Goal: Information Seeking & Learning: Learn about a topic

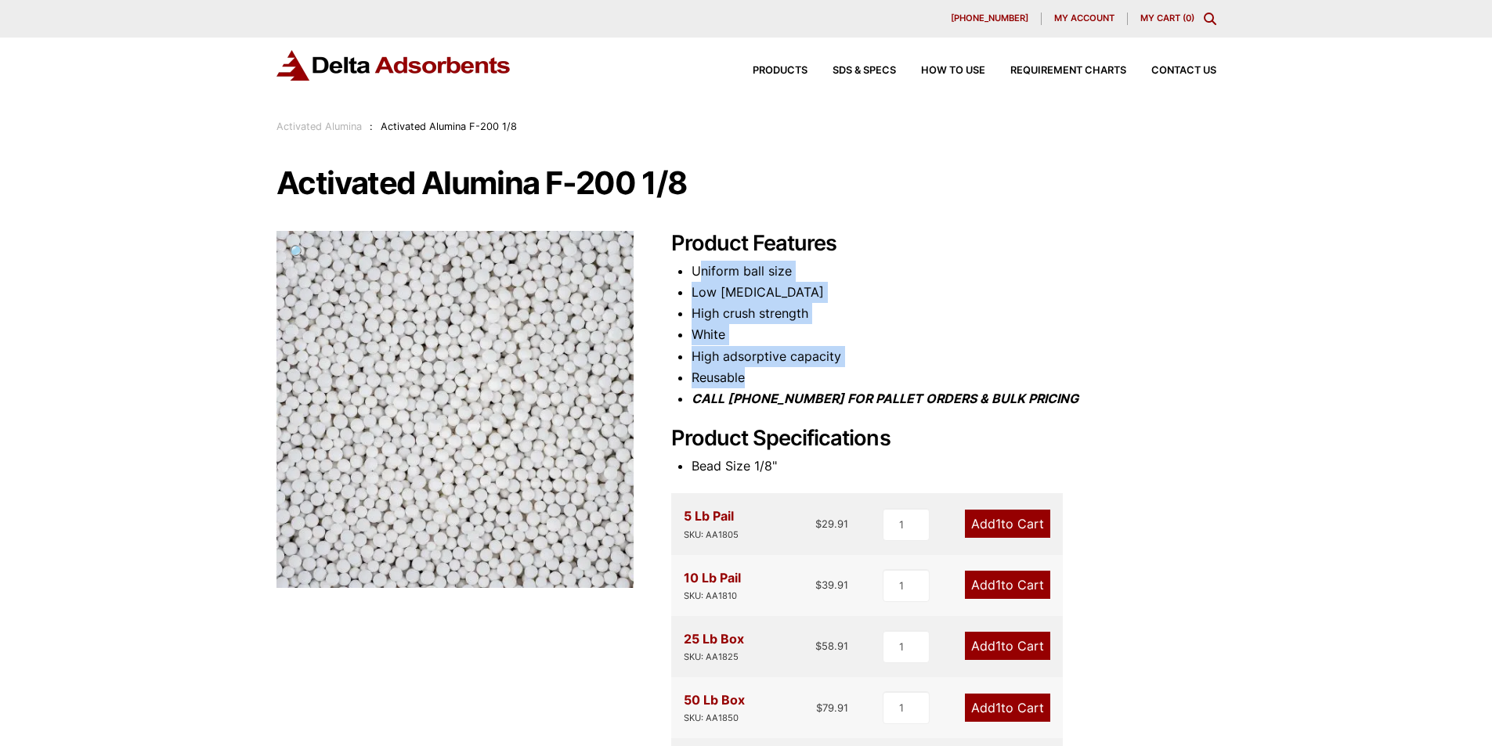
drag, startPoint x: 702, startPoint y: 269, endPoint x: 779, endPoint y: 374, distance: 130.0
click at [779, 374] on ul "Uniform ball size Low [MEDICAL_DATA] High crush strength White High adsorptive …" at bounding box center [953, 335] width 525 height 149
click at [779, 374] on li "Reusable" at bounding box center [953, 377] width 525 height 21
drag, startPoint x: 814, startPoint y: 359, endPoint x: 730, endPoint y: 301, distance: 101.4
click at [731, 302] on ul "Uniform ball size Low [MEDICAL_DATA] High crush strength White High adsorptive …" at bounding box center [953, 335] width 525 height 149
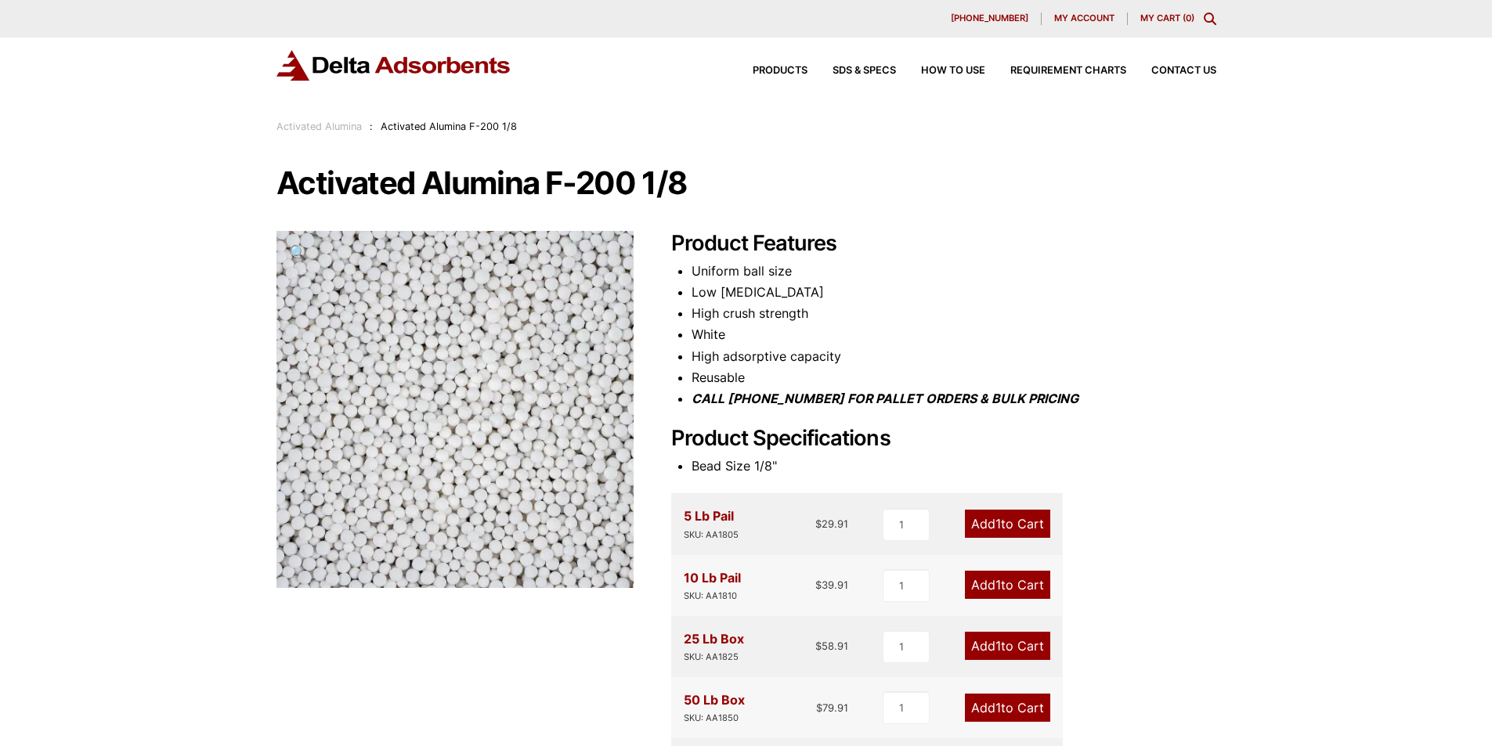
click at [730, 301] on li "Low [MEDICAL_DATA]" at bounding box center [953, 292] width 525 height 21
drag, startPoint x: 728, startPoint y: 293, endPoint x: 749, endPoint y: 354, distance: 64.6
click at [749, 354] on ul "Uniform ball size Low [MEDICAL_DATA] High crush strength White High adsorptive …" at bounding box center [953, 335] width 525 height 149
click at [749, 354] on li "High adsorptive capacity" at bounding box center [953, 356] width 525 height 21
drag, startPoint x: 792, startPoint y: 353, endPoint x: 731, endPoint y: 276, distance: 98.6
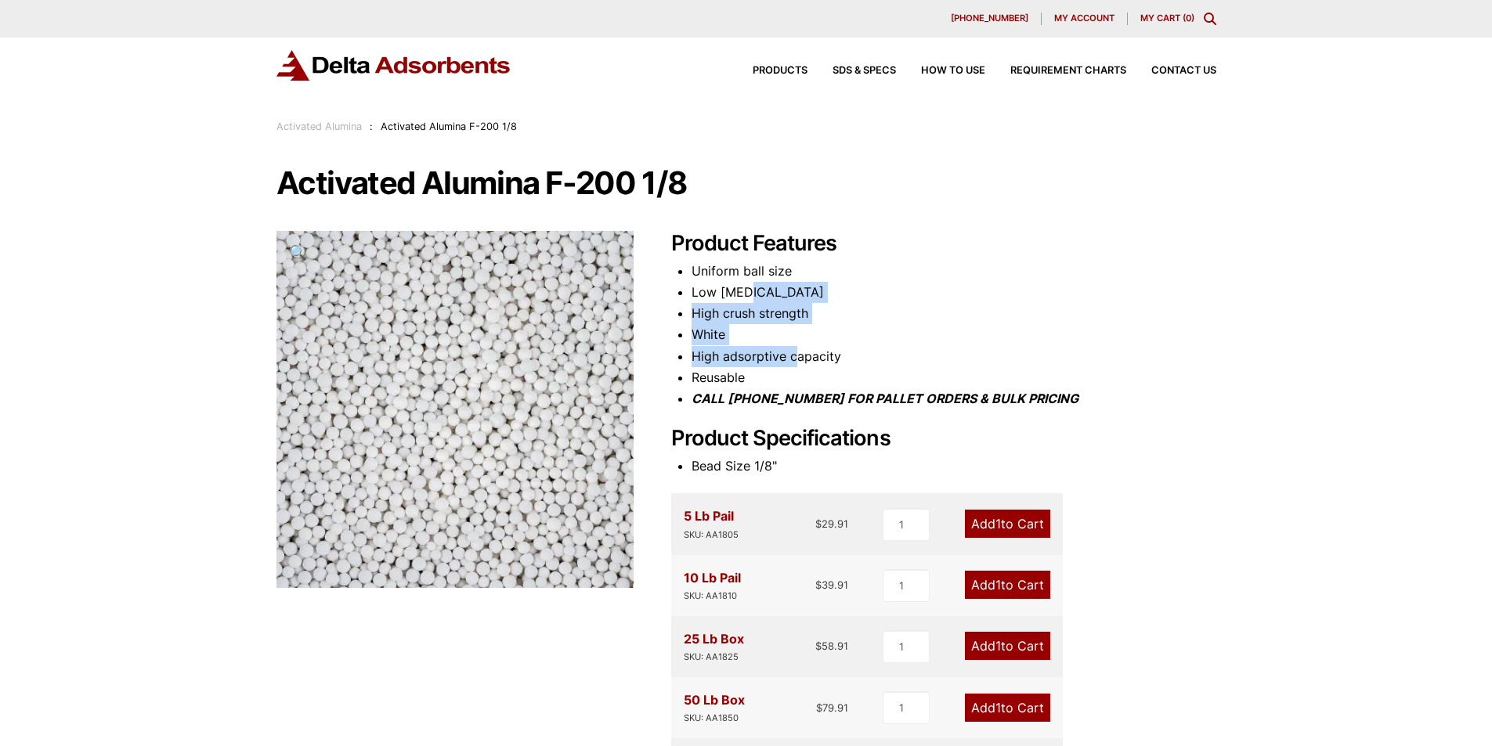
click at [734, 281] on ul "Uniform ball size Low [MEDICAL_DATA] High crush strength White High adsorptive …" at bounding box center [953, 335] width 525 height 149
click at [731, 276] on li "Uniform ball size" at bounding box center [953, 271] width 525 height 21
drag, startPoint x: 715, startPoint y: 272, endPoint x: 750, endPoint y: 345, distance: 80.9
click at [749, 344] on ul "Uniform ball size Low [MEDICAL_DATA] High crush strength White High adsorptive …" at bounding box center [953, 335] width 525 height 149
click at [750, 345] on li "White" at bounding box center [953, 334] width 525 height 21
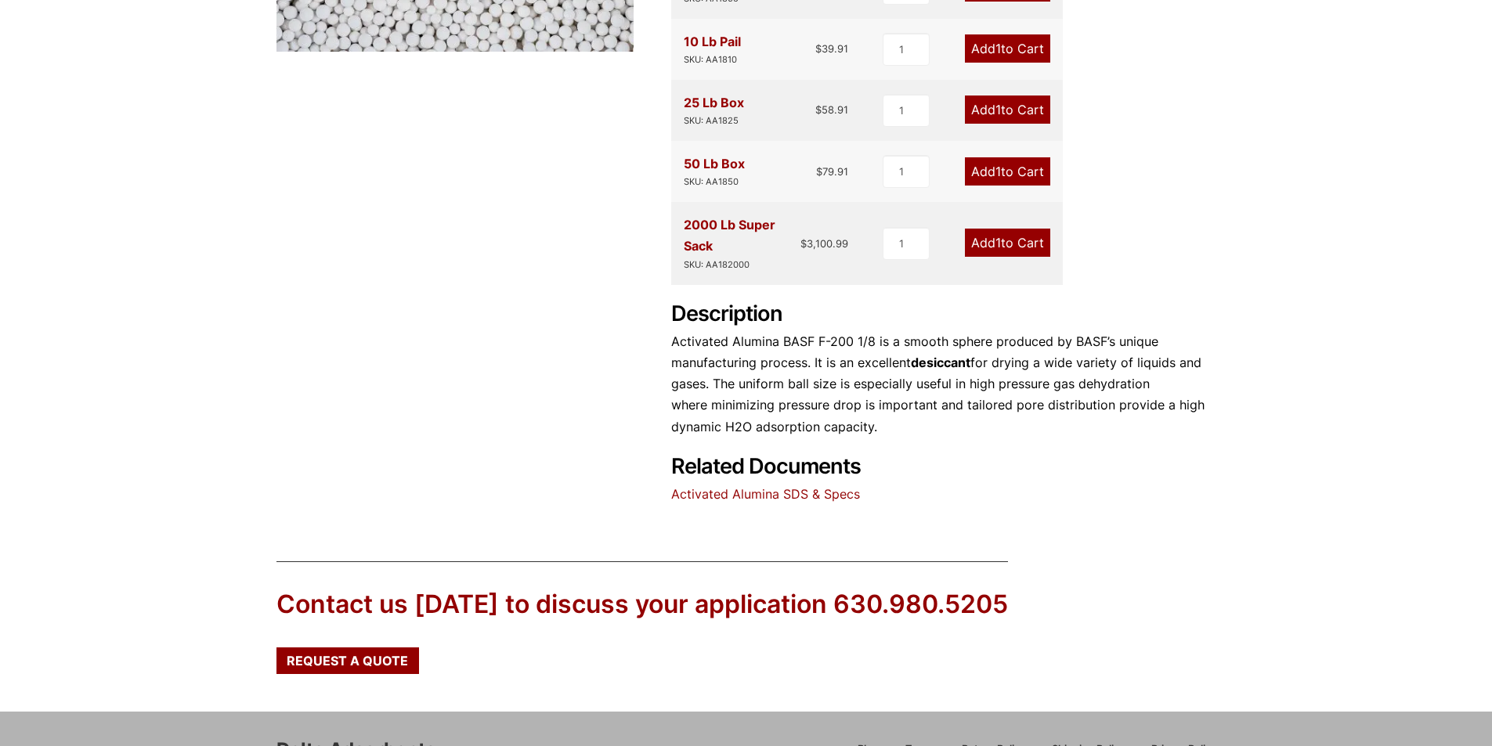
scroll to position [548, 0]
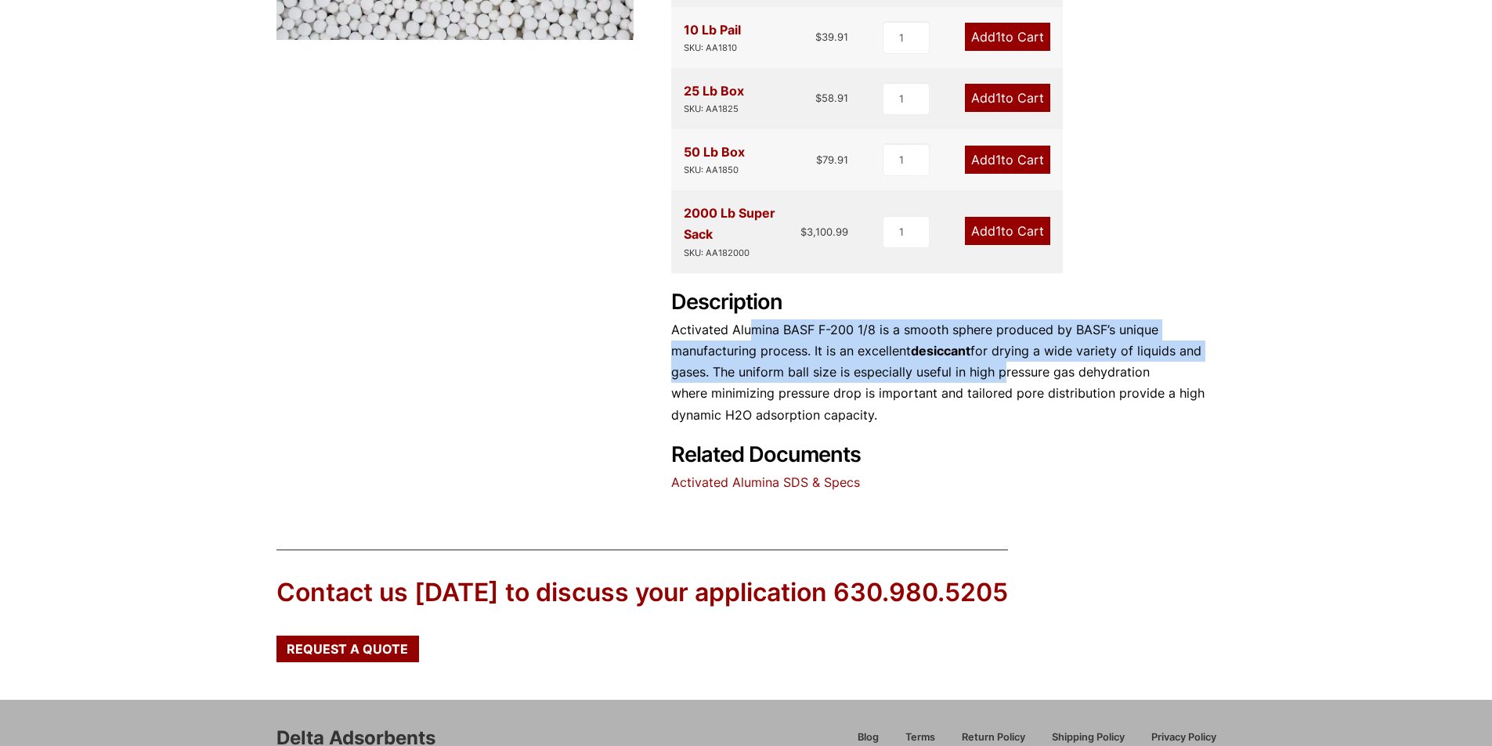
drag, startPoint x: 749, startPoint y: 324, endPoint x: 1010, endPoint y: 384, distance: 267.5
click at [1010, 384] on p "Activated Alumina BASF F-200 1/8 is a smooth sphere produced by BASF’s unique m…" at bounding box center [943, 372] width 545 height 106
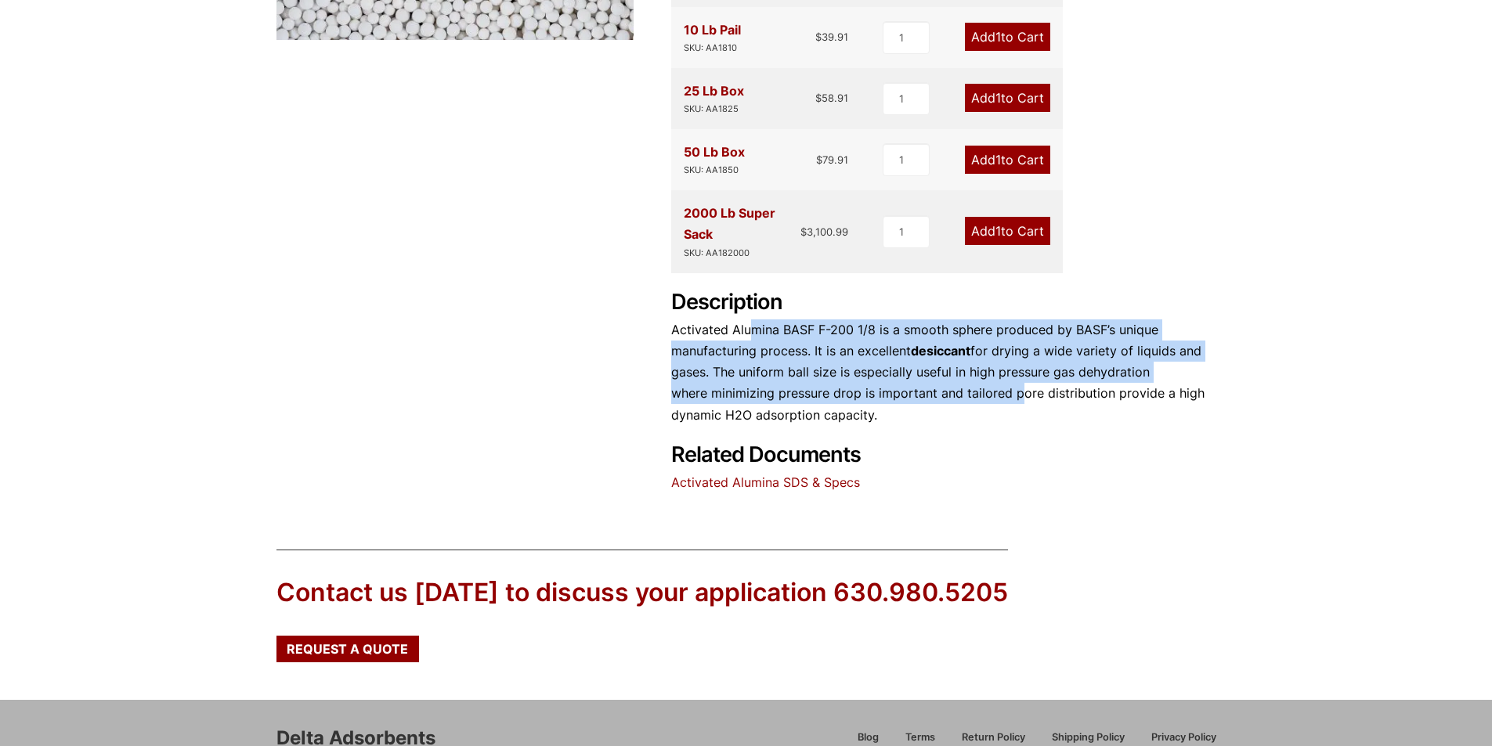
click at [1011, 384] on p "Activated Alumina BASF F-200 1/8 is a smooth sphere produced by BASF’s unique m…" at bounding box center [943, 372] width 545 height 106
drag, startPoint x: 1111, startPoint y: 392, endPoint x: 863, endPoint y: 331, distance: 255.4
click at [863, 331] on p "Activated Alumina BASF F-200 1/8 is a smooth sphere produced by BASF’s unique m…" at bounding box center [943, 372] width 545 height 106
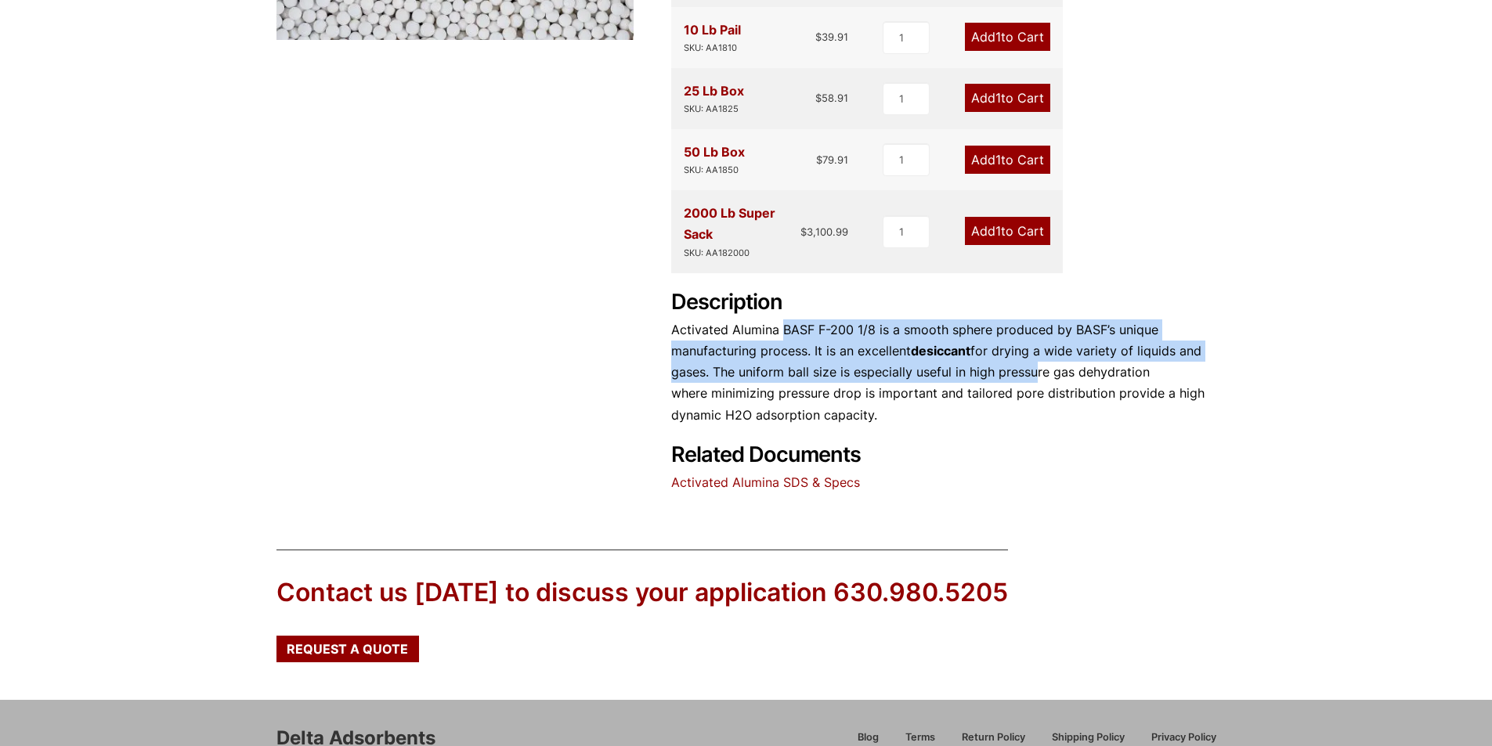
drag, startPoint x: 782, startPoint y: 334, endPoint x: 1043, endPoint y: 383, distance: 265.4
click at [1041, 383] on p "Activated Alumina BASF F-200 1/8 is a smooth sphere produced by BASF’s unique m…" at bounding box center [943, 372] width 545 height 106
click at [1043, 383] on p "Activated Alumina BASF F-200 1/8 is a smooth sphere produced by BASF’s unique m…" at bounding box center [943, 372] width 545 height 106
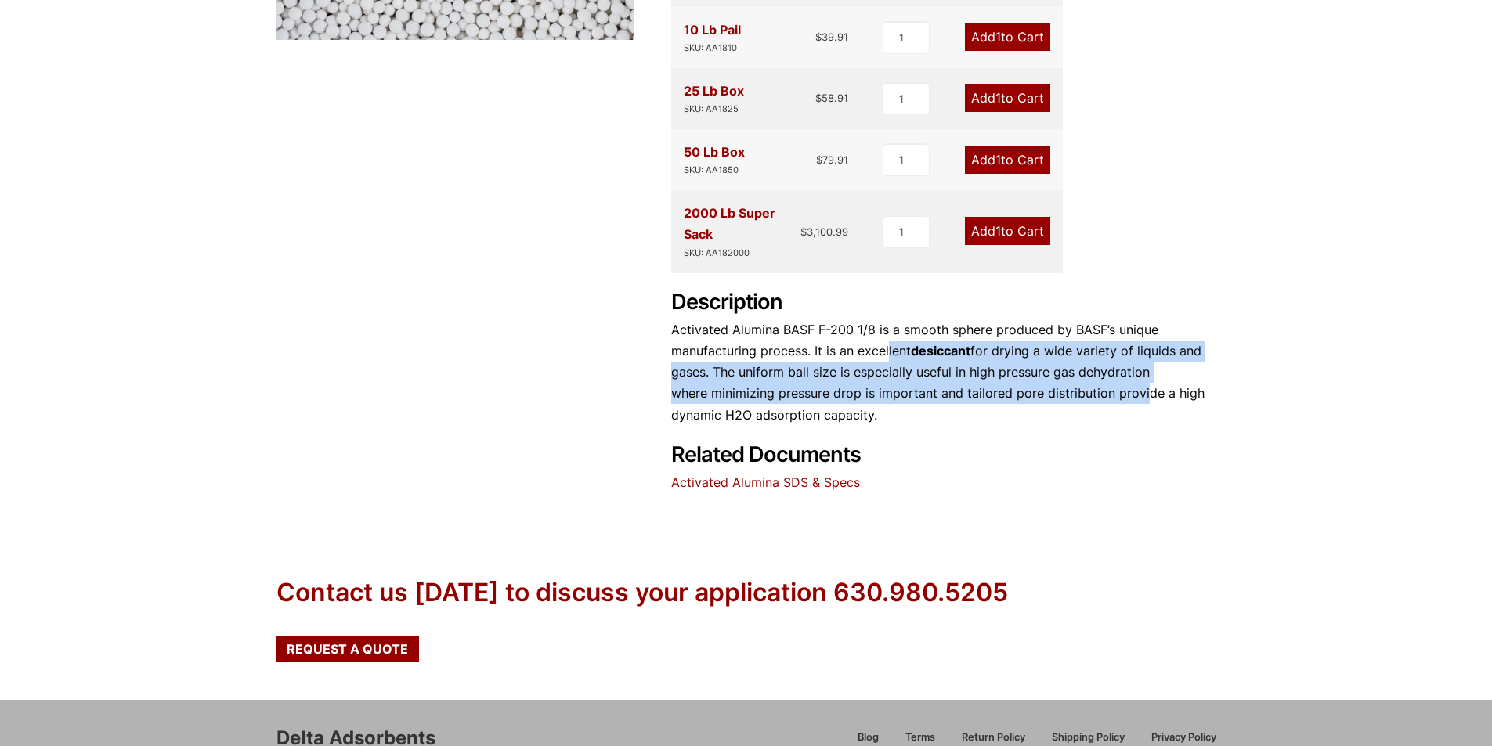
drag, startPoint x: 1138, startPoint y: 392, endPoint x: 860, endPoint y: 336, distance: 283.5
click at [861, 336] on p "Activated Alumina BASF F-200 1/8 is a smooth sphere produced by BASF’s unique m…" at bounding box center [943, 372] width 545 height 106
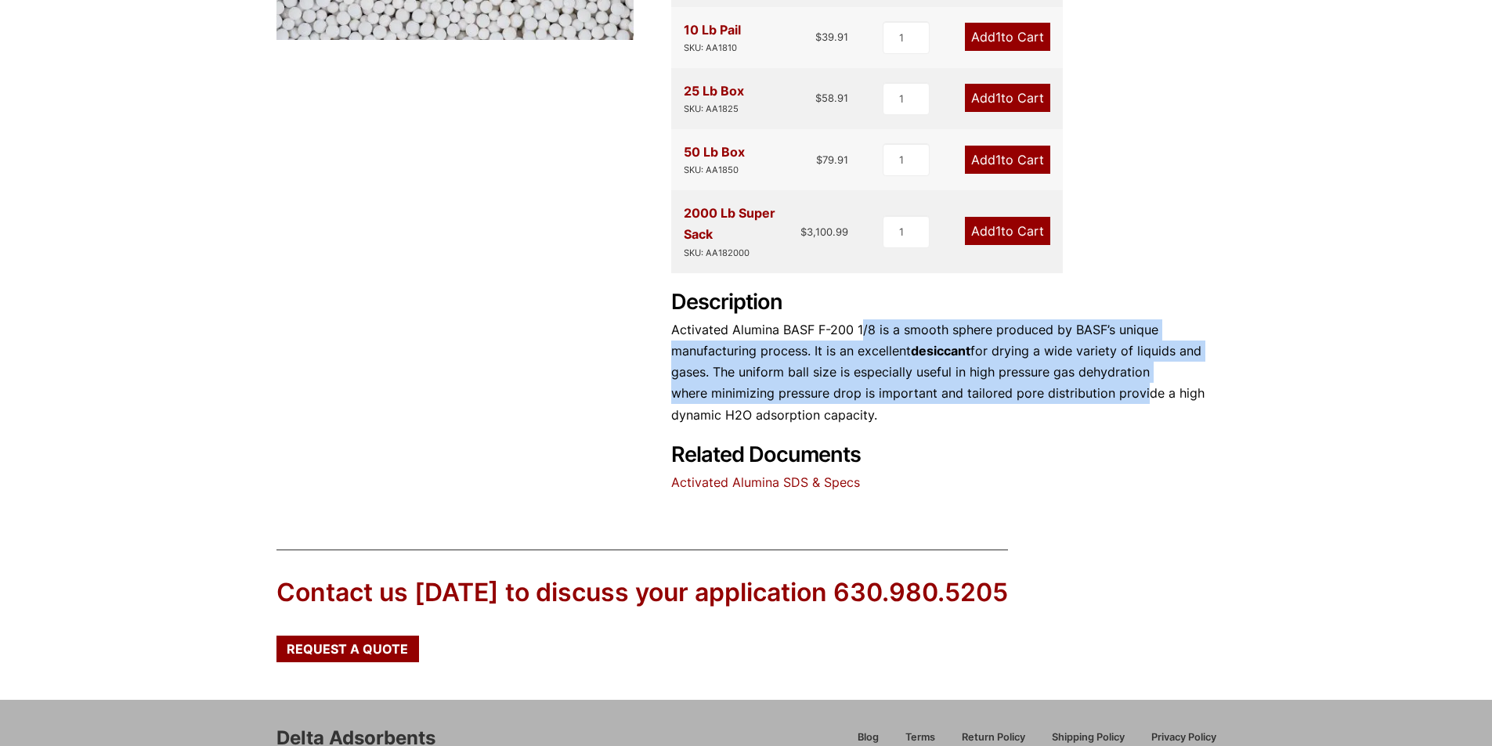
click at [859, 336] on p "Activated Alumina BASF F-200 1/8 is a smooth sphere produced by BASF’s unique m…" at bounding box center [943, 372] width 545 height 106
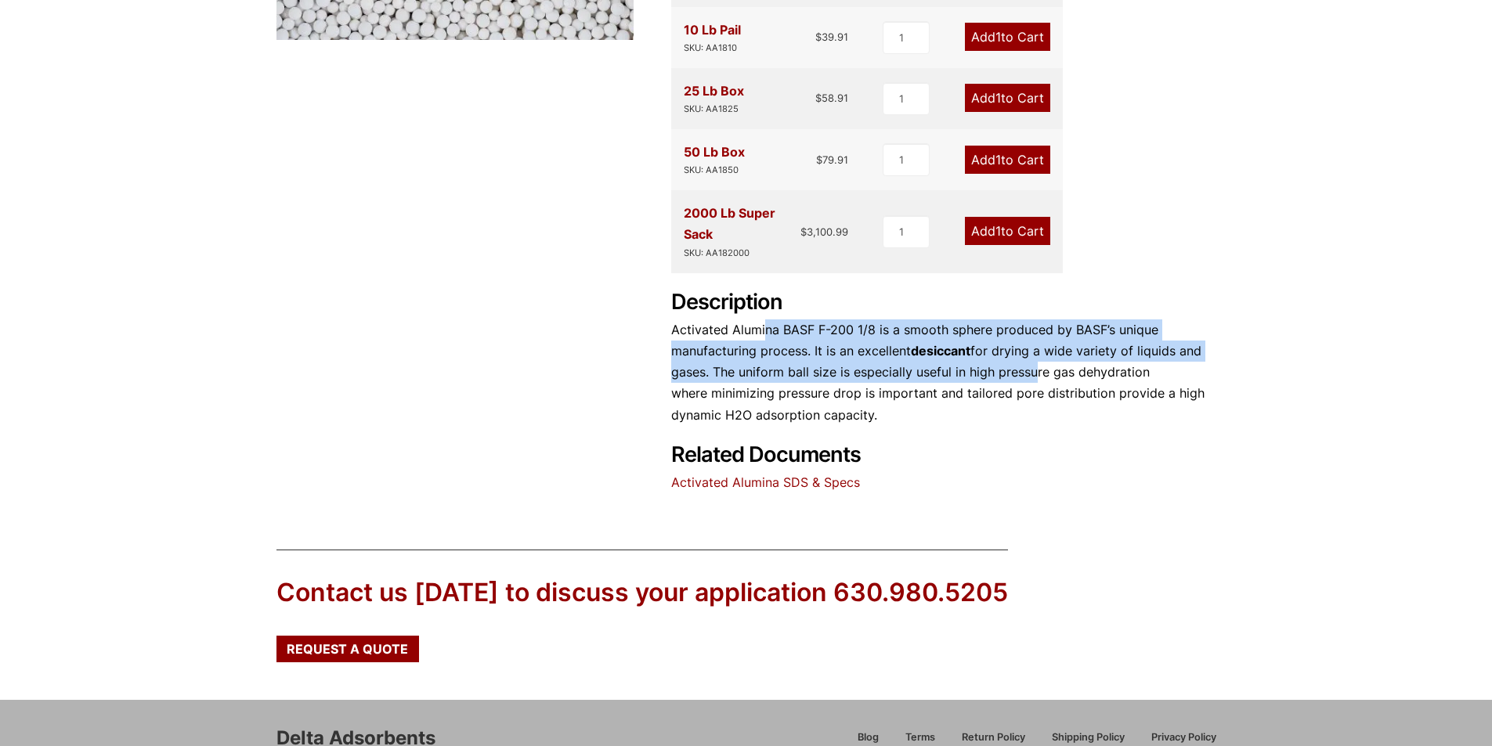
drag, startPoint x: 777, startPoint y: 334, endPoint x: 1029, endPoint y: 378, distance: 255.9
click at [1029, 378] on p "Activated Alumina BASF F-200 1/8 is a smooth sphere produced by BASF’s unique m…" at bounding box center [943, 372] width 545 height 106
click at [1030, 378] on p "Activated Alumina BASF F-200 1/8 is a smooth sphere produced by BASF’s unique m…" at bounding box center [943, 372] width 545 height 106
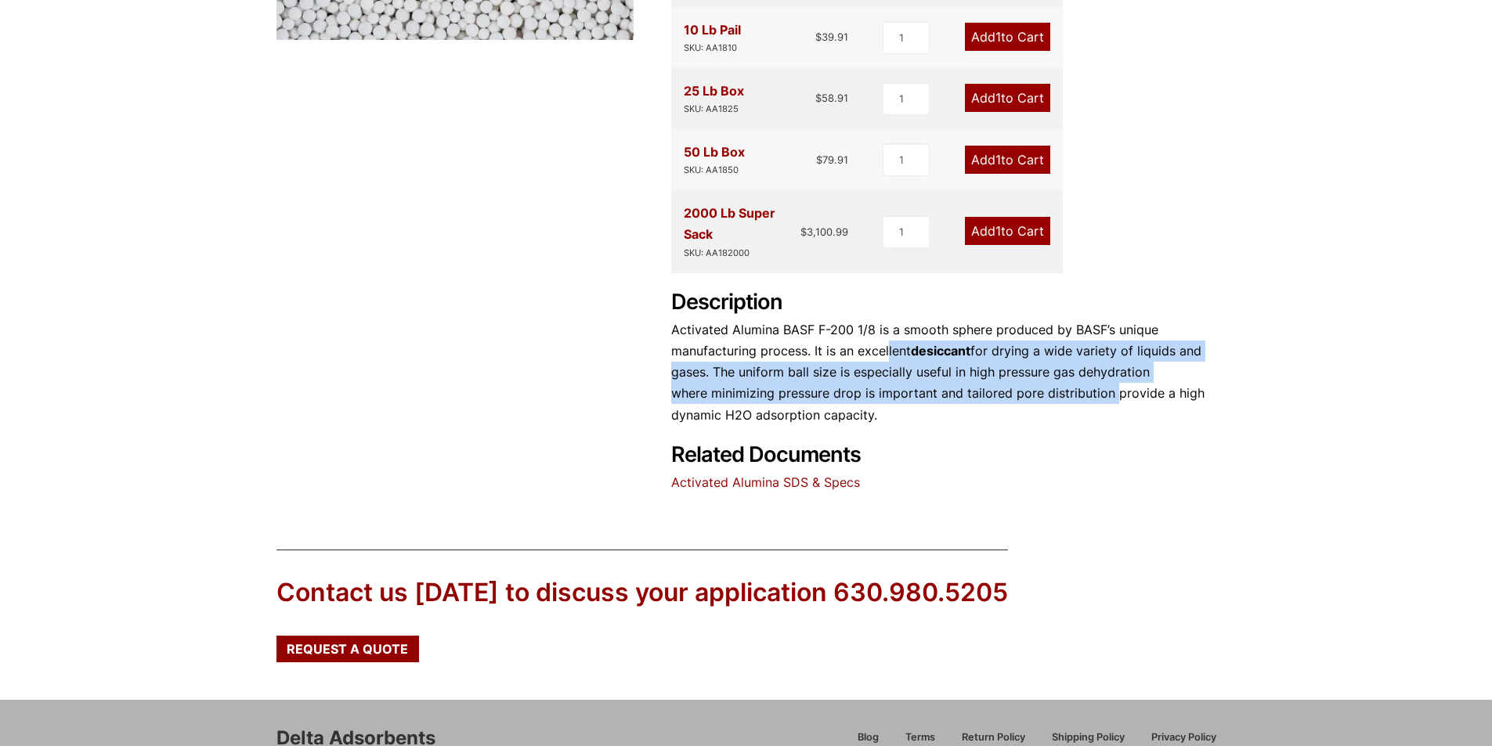
drag, startPoint x: 1108, startPoint y: 385, endPoint x: 845, endPoint y: 350, distance: 265.5
click at [854, 350] on p "Activated Alumina BASF F-200 1/8 is a smooth sphere produced by BASF’s unique m…" at bounding box center [943, 372] width 545 height 106
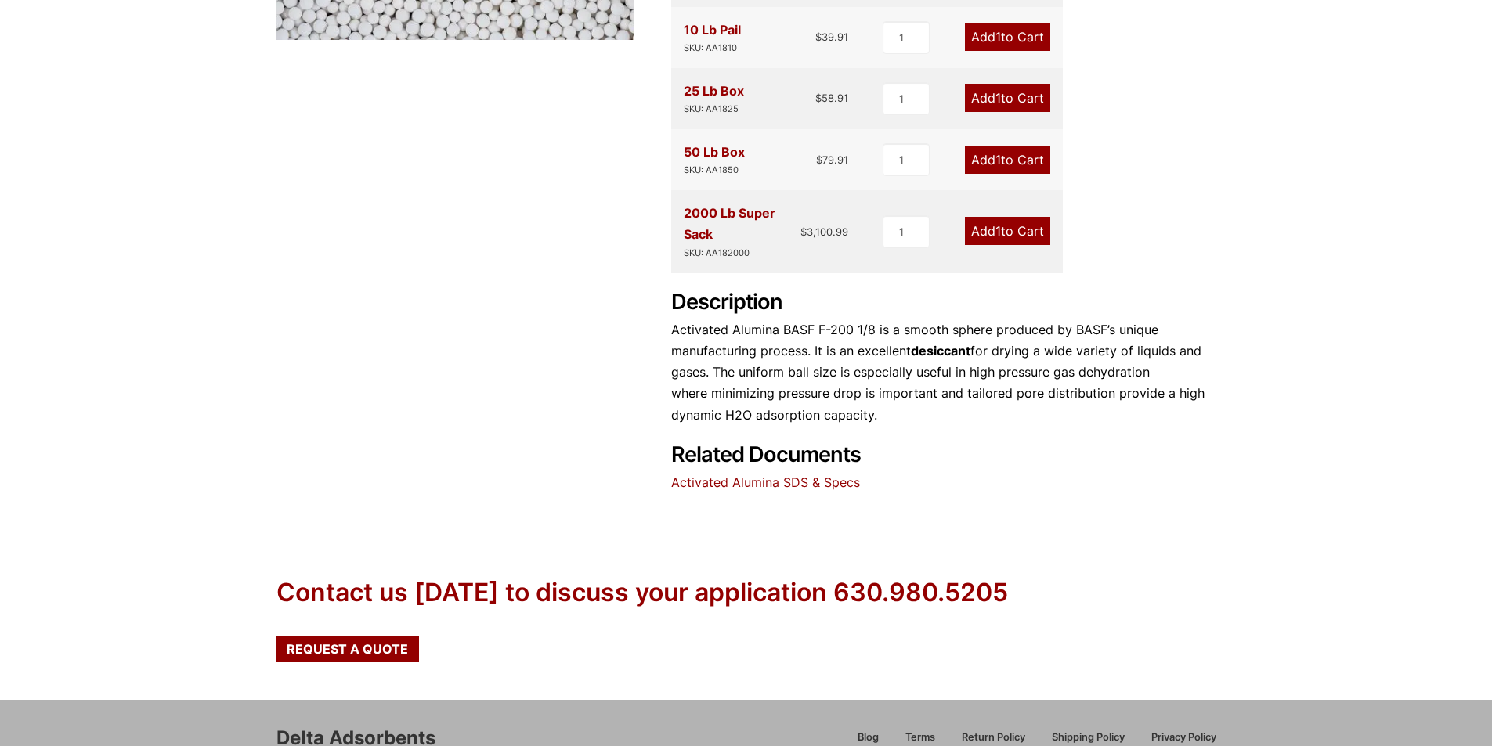
click at [845, 350] on p "Activated Alumina BASF F-200 1/8 is a smooth sphere produced by BASF’s unique m…" at bounding box center [943, 372] width 545 height 106
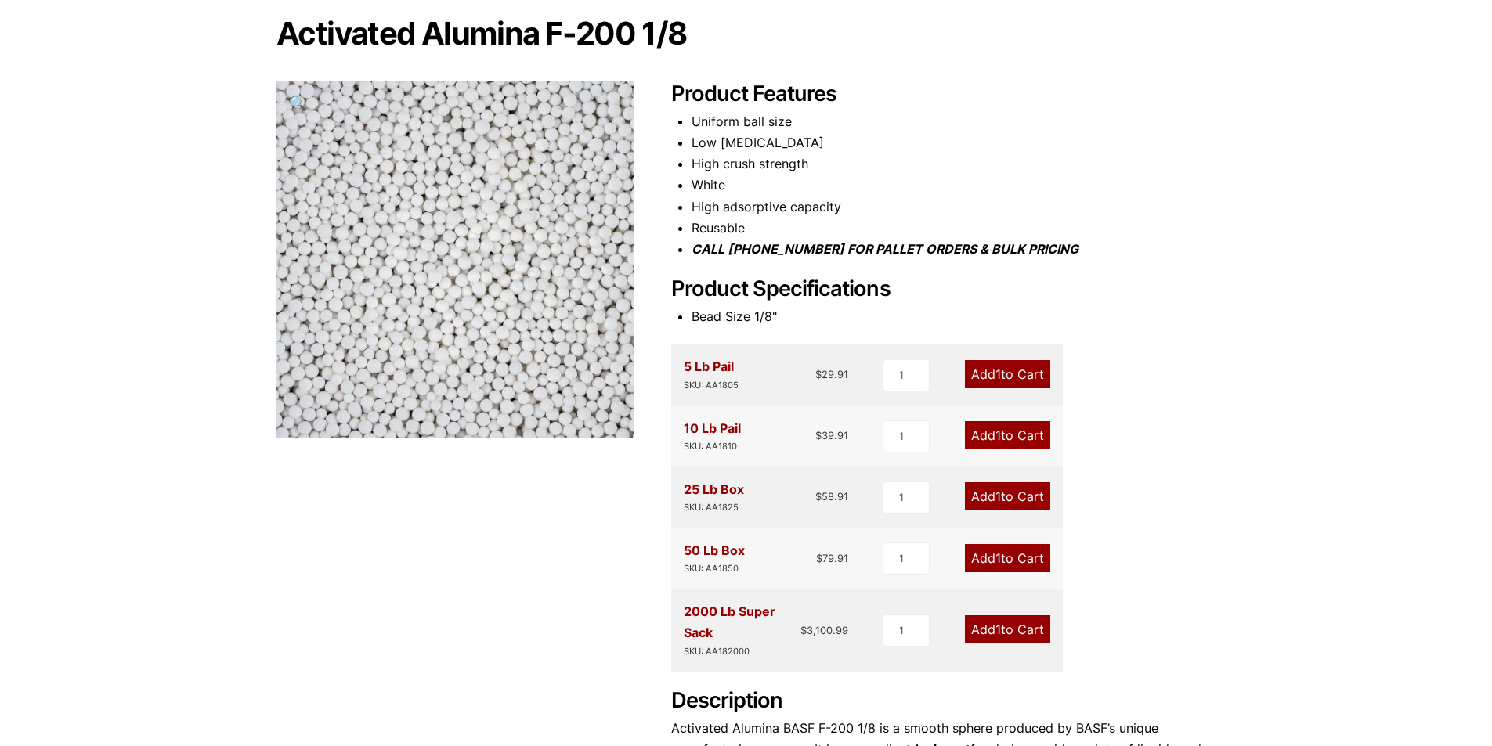
scroll to position [0, 0]
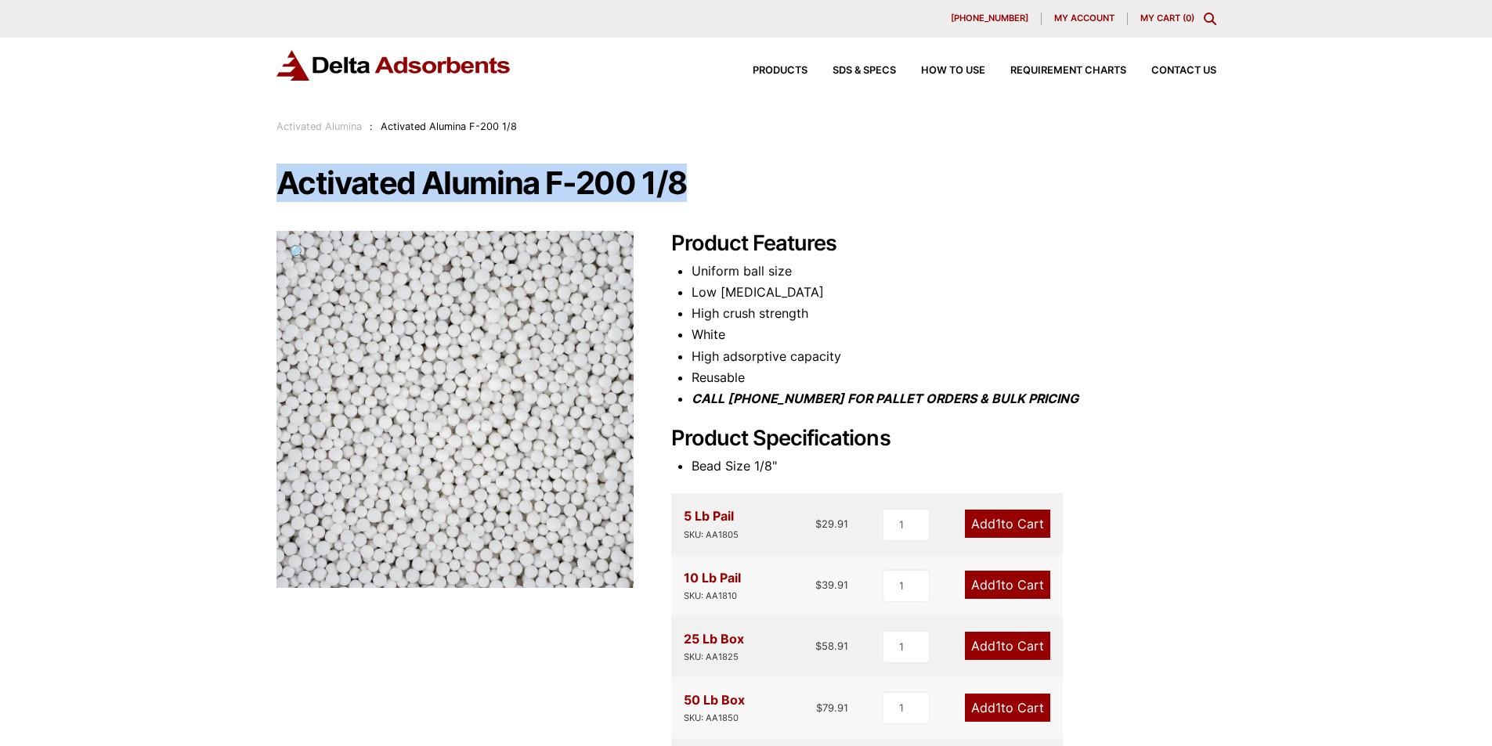
drag, startPoint x: 269, startPoint y: 183, endPoint x: 694, endPoint y: 176, distance: 425.3
click at [694, 176] on div "Our website has detected that you are using an outdated browser that will preve…" at bounding box center [746, 709] width 1492 height 1419
